Goal: Information Seeking & Learning: Learn about a topic

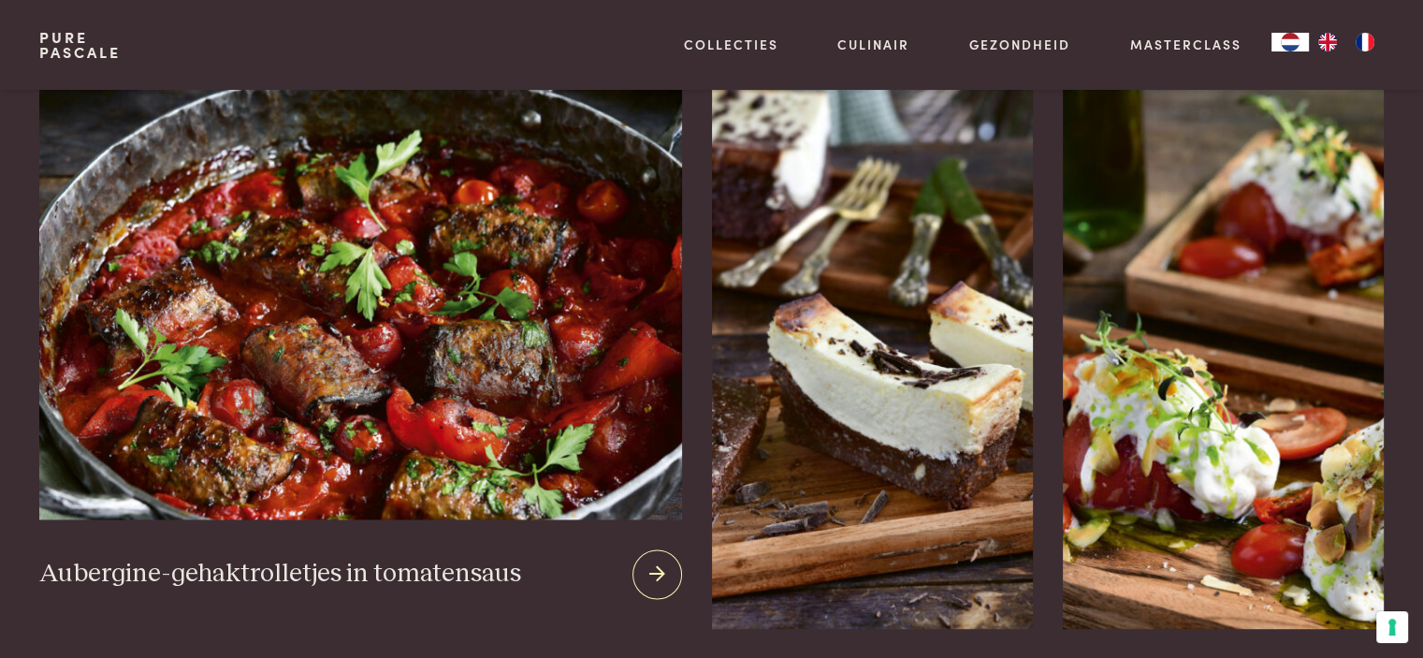
scroll to position [2526, 0]
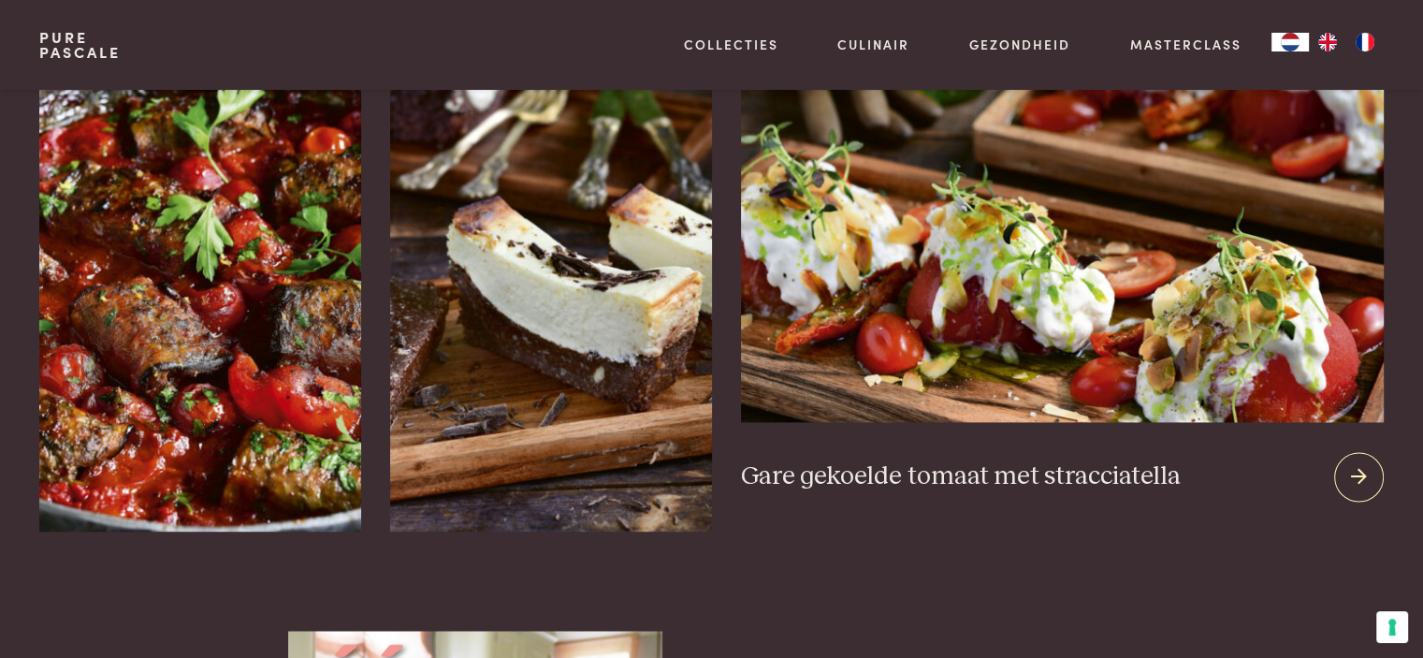
click at [1353, 463] on icon at bounding box center [1359, 476] width 16 height 27
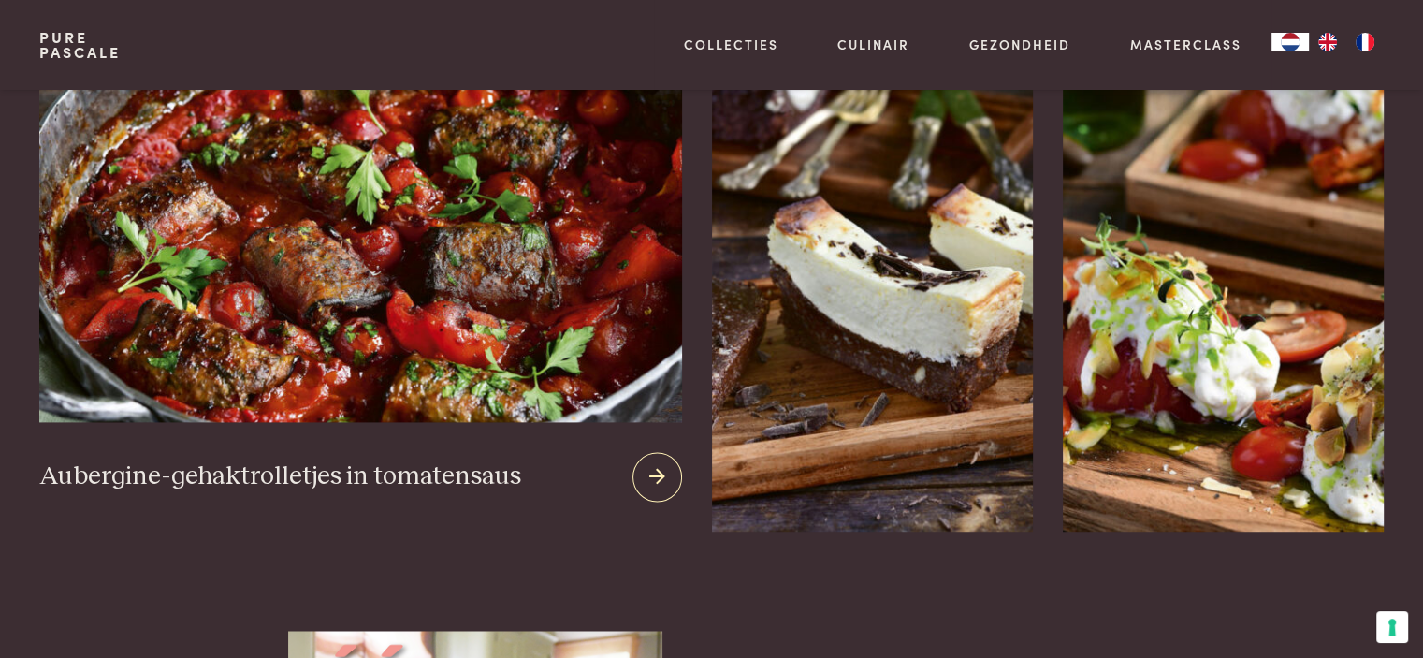
click at [662, 463] on icon at bounding box center [657, 476] width 16 height 27
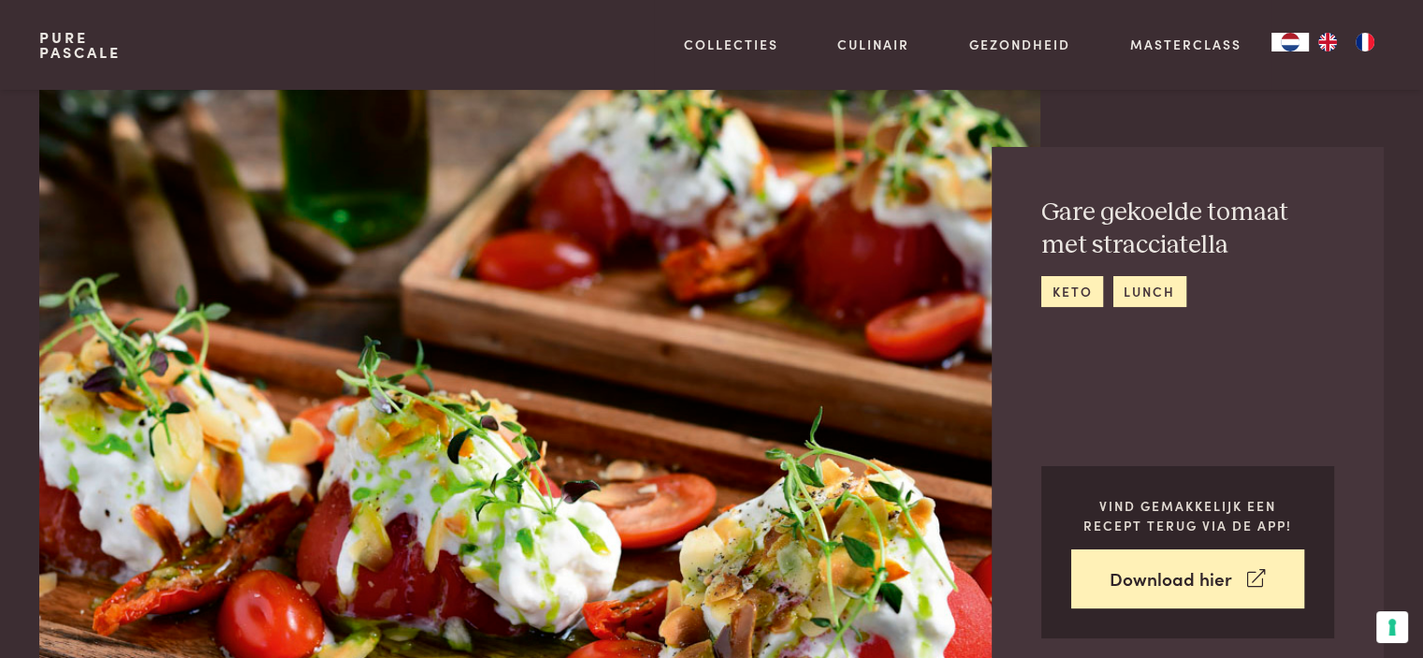
scroll to position [281, 0]
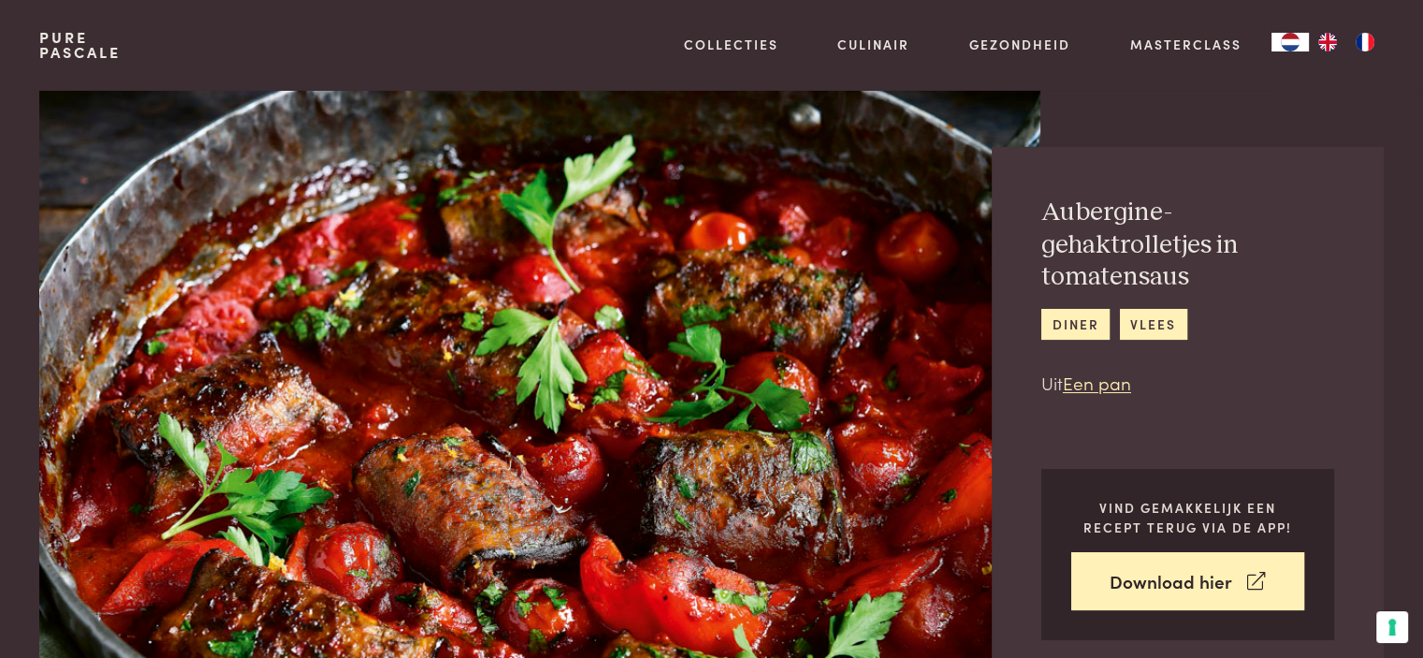
click at [668, 437] on img at bounding box center [539, 390] width 1000 height 601
click at [1072, 326] on link "diner" at bounding box center [1075, 324] width 68 height 31
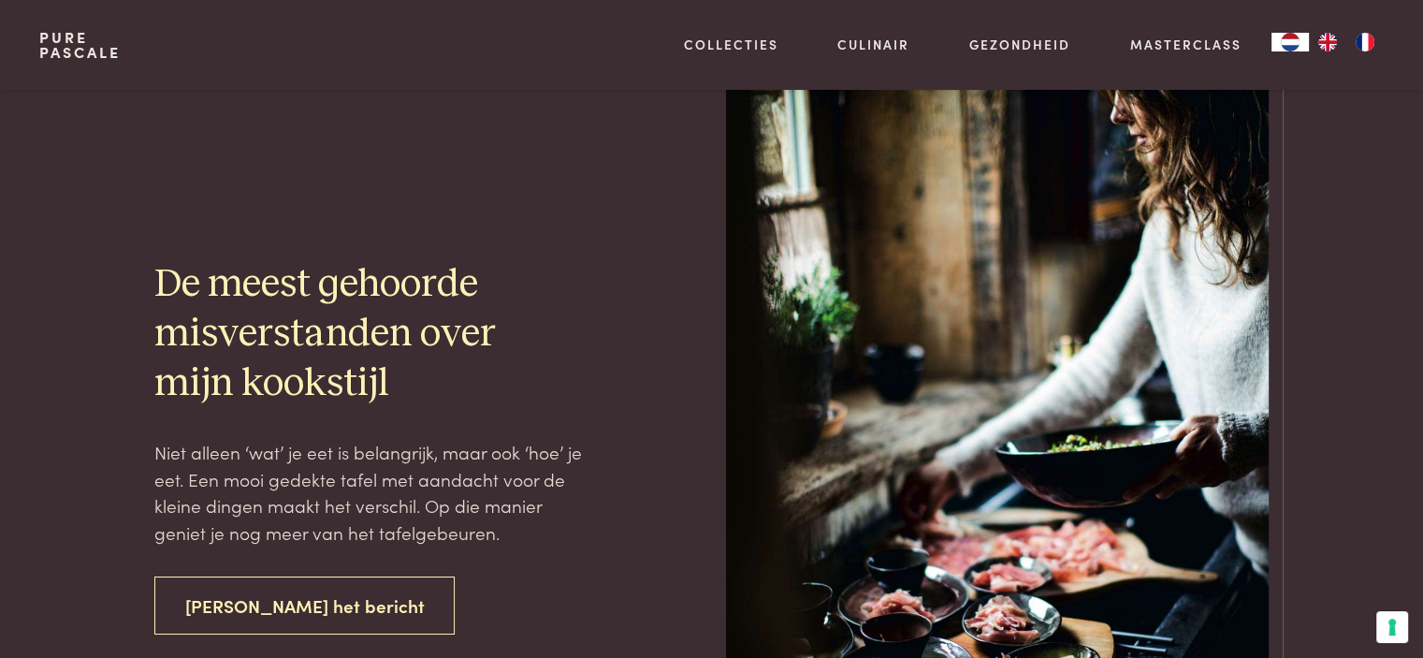
scroll to position [6641, 0]
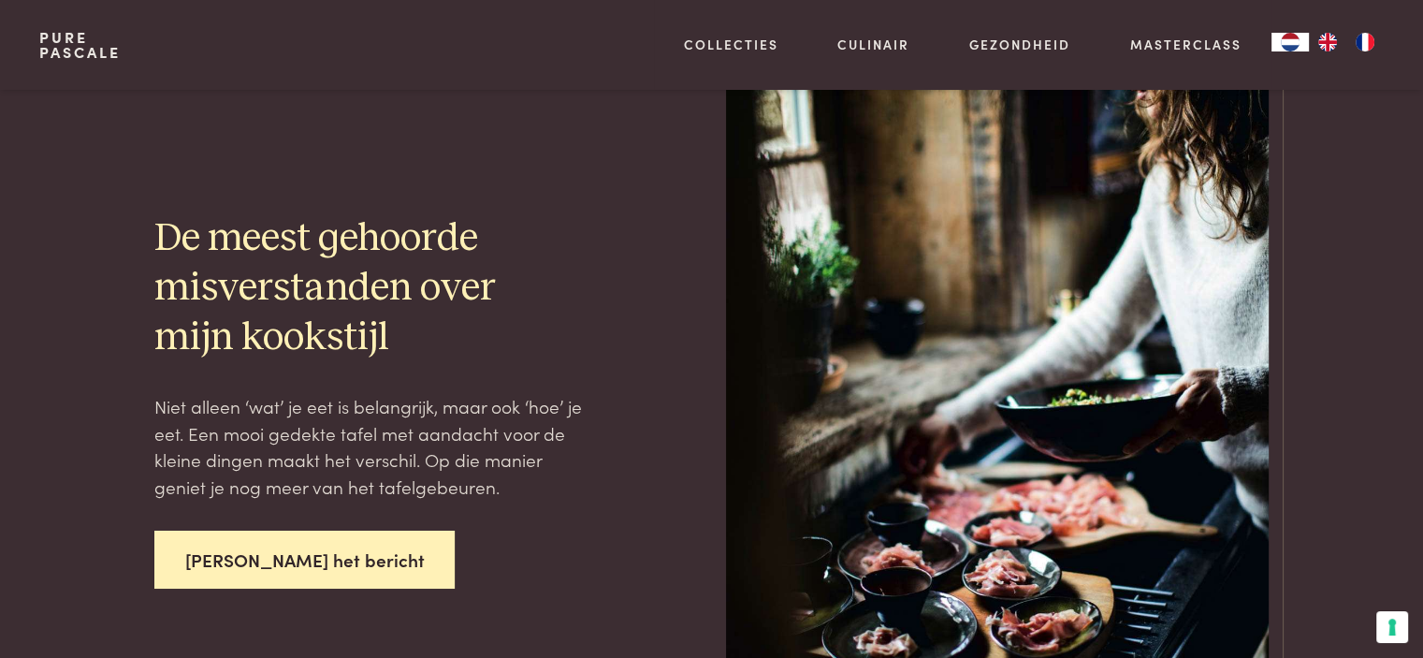
click at [316, 550] on link "Lees het bericht" at bounding box center [304, 559] width 301 height 59
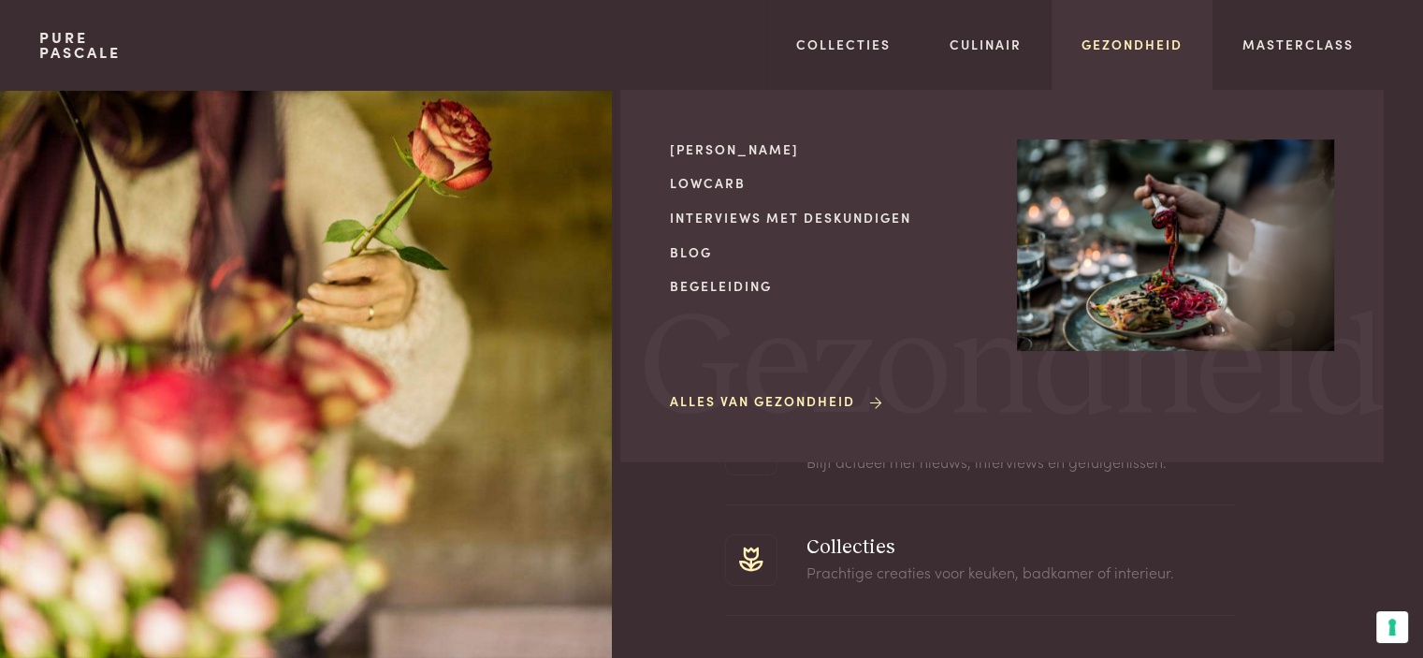
click at [1108, 39] on link "Gezondheid" at bounding box center [1131, 45] width 101 height 20
